Goal: Task Accomplishment & Management: Use online tool/utility

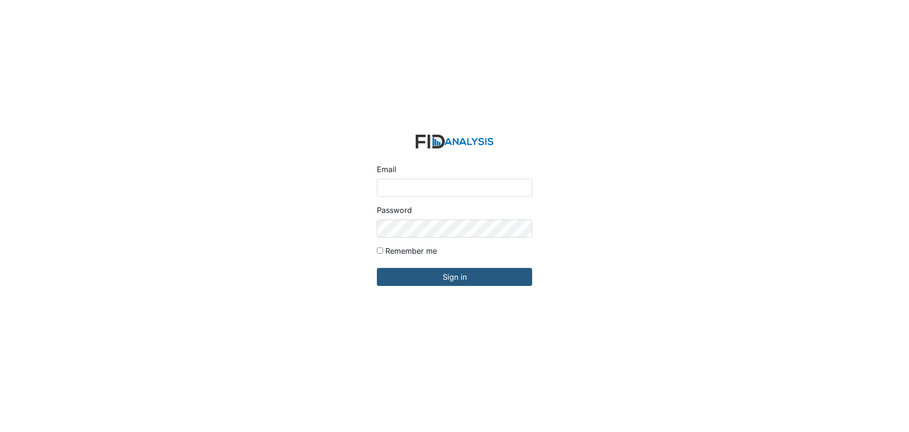
click at [399, 185] on input "Email" at bounding box center [454, 188] width 155 height 18
type input "APOPE@LIFEINCORPORATED.COM"
click at [377, 268] on input "Sign in" at bounding box center [454, 277] width 155 height 18
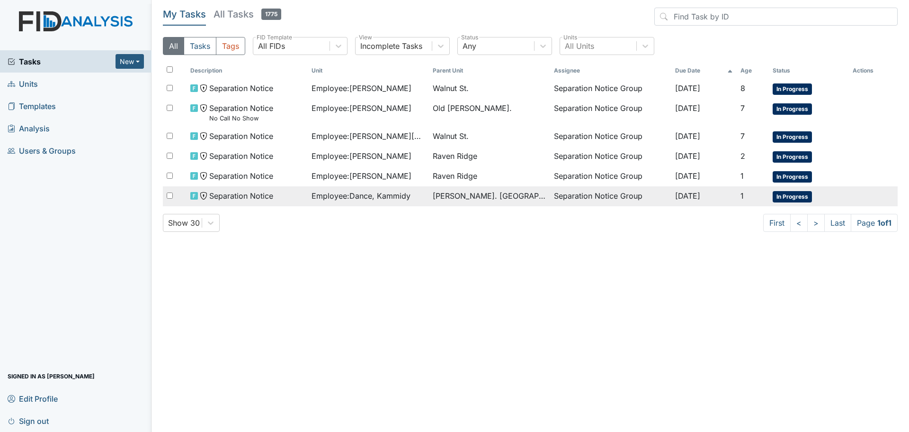
click at [382, 198] on span "Employee : Dance, Kammidy" at bounding box center [361, 195] width 99 height 11
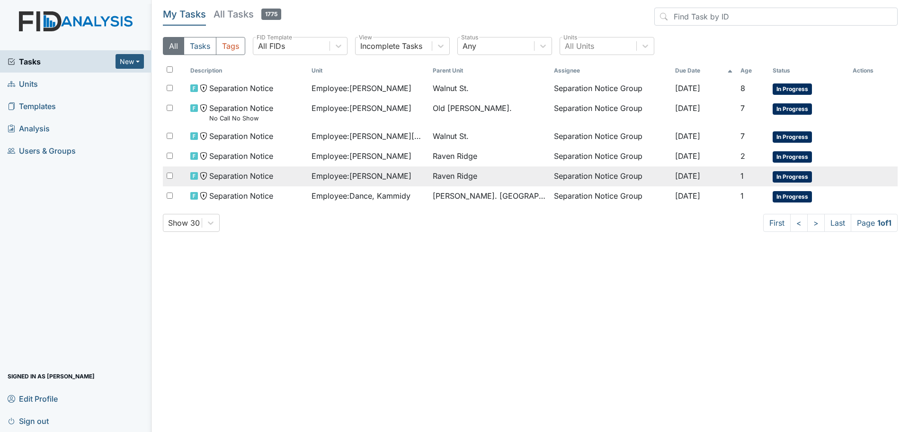
click at [365, 176] on span "Employee : Pettiway, Constance" at bounding box center [362, 175] width 100 height 11
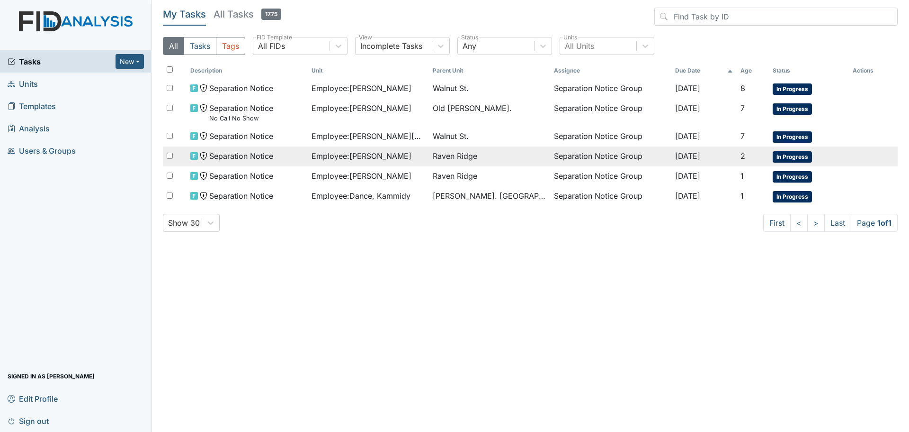
click at [360, 159] on span "Employee : Smith, Arlene" at bounding box center [362, 155] width 100 height 11
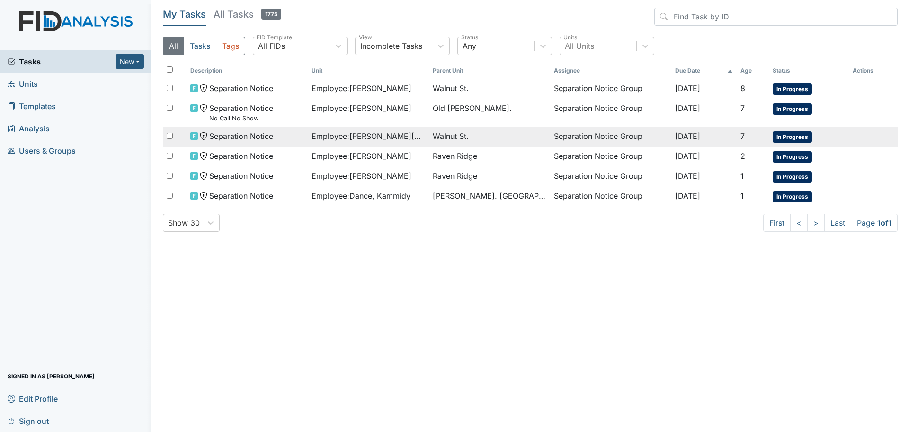
click at [370, 137] on span "Employee : Greenfield, Kyla" at bounding box center [369, 135] width 114 height 11
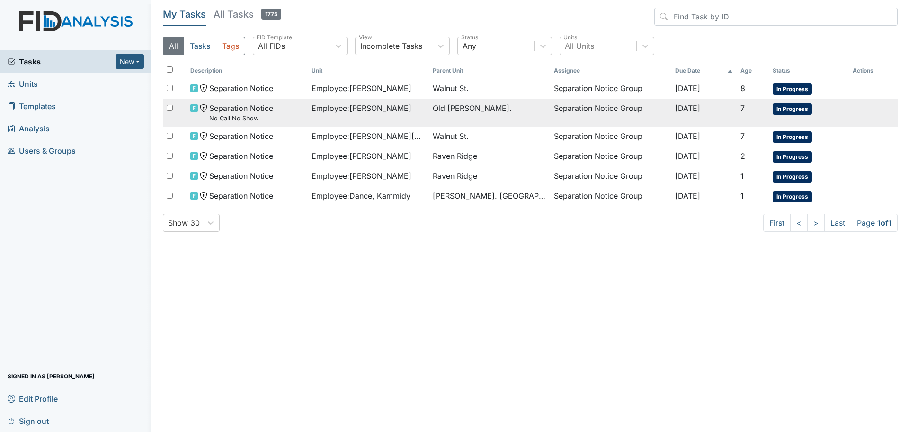
click at [373, 110] on span "Employee : Jordan, Natasha" at bounding box center [362, 107] width 100 height 11
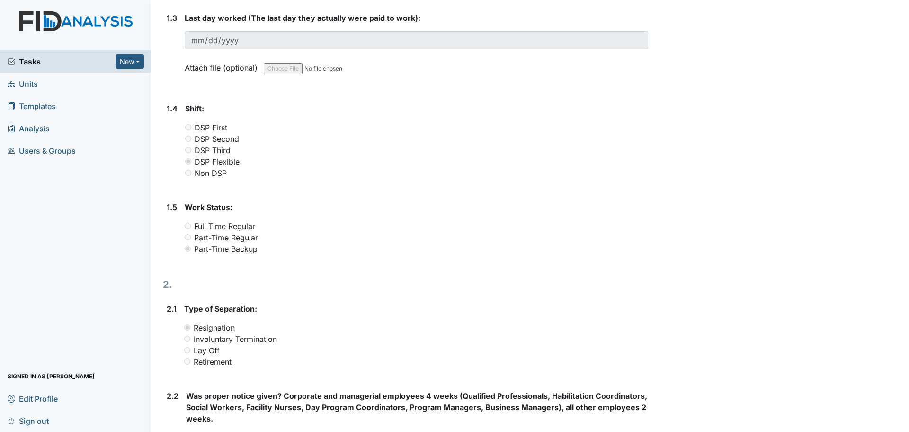
scroll to position [290, 0]
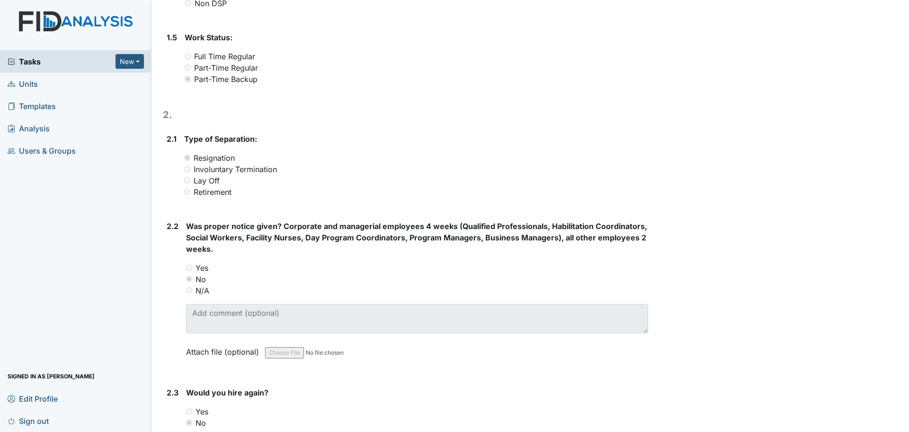
scroll to position [279, 0]
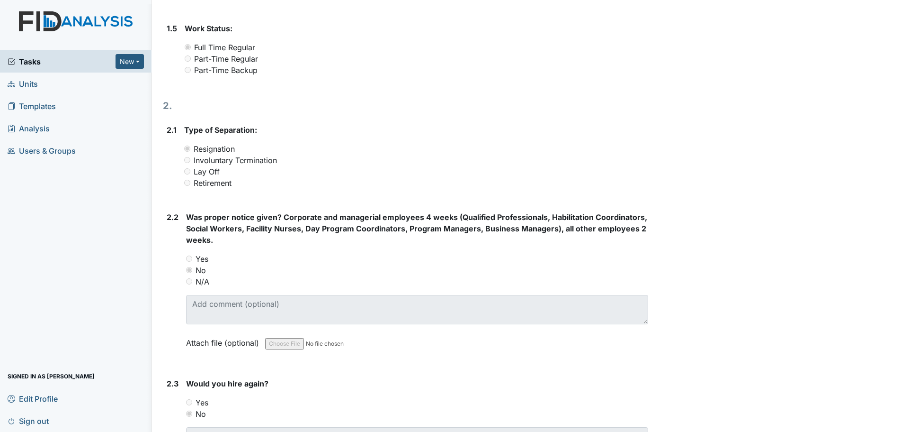
scroll to position [474, 0]
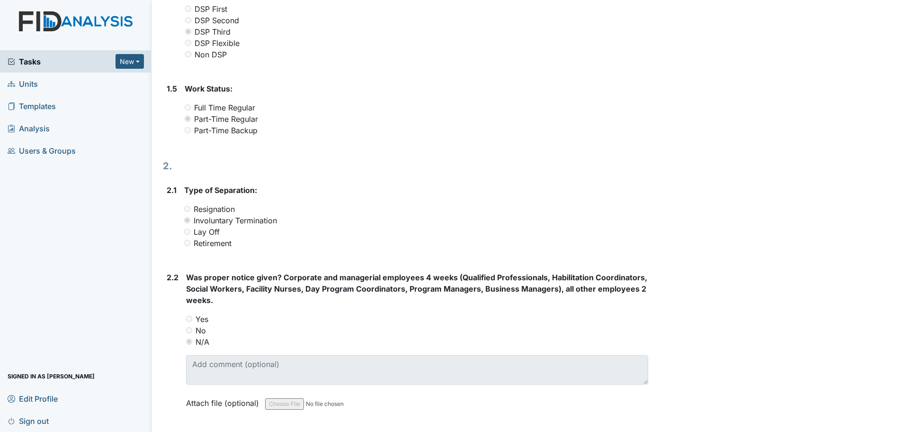
scroll to position [426, 0]
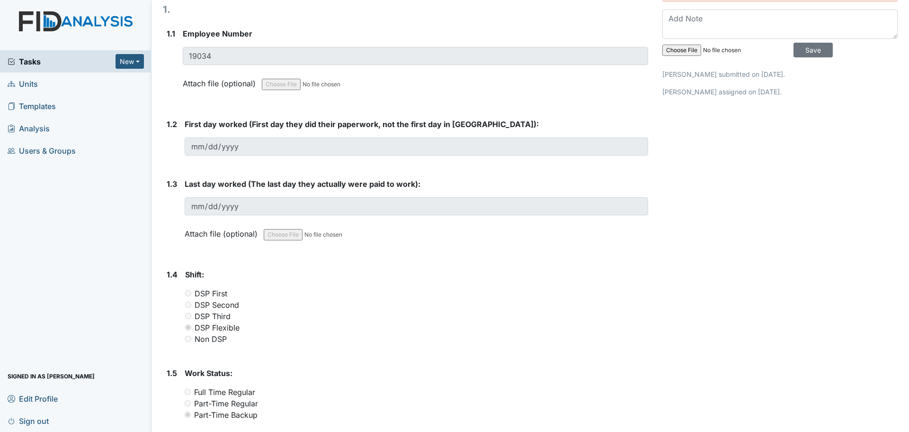
scroll to position [379, 0]
